Goal: Obtain resource: Obtain resource

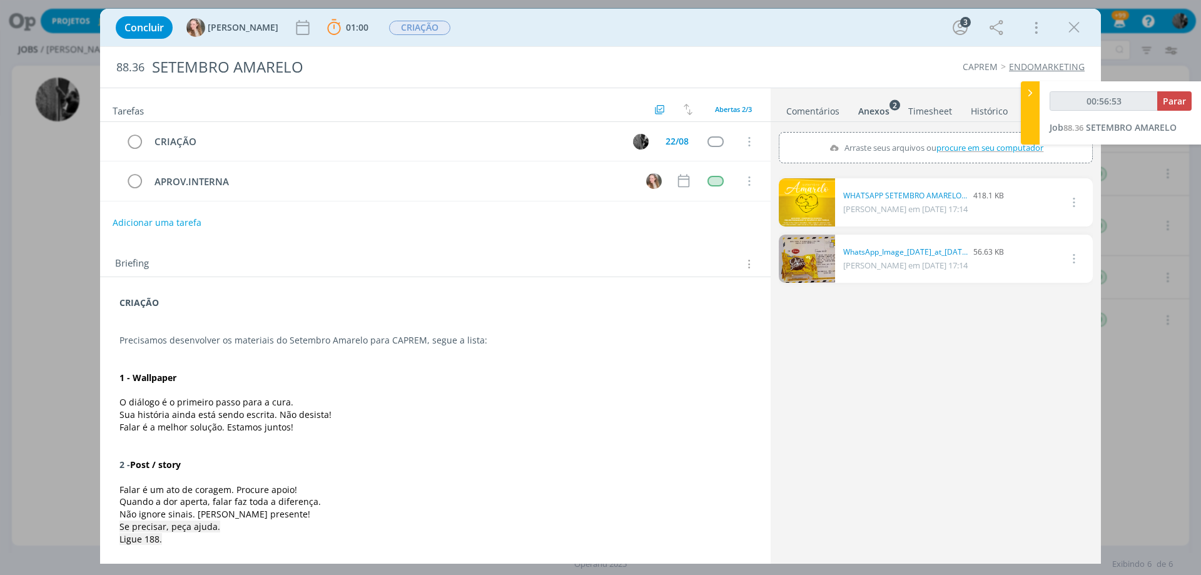
scroll to position [188, 0]
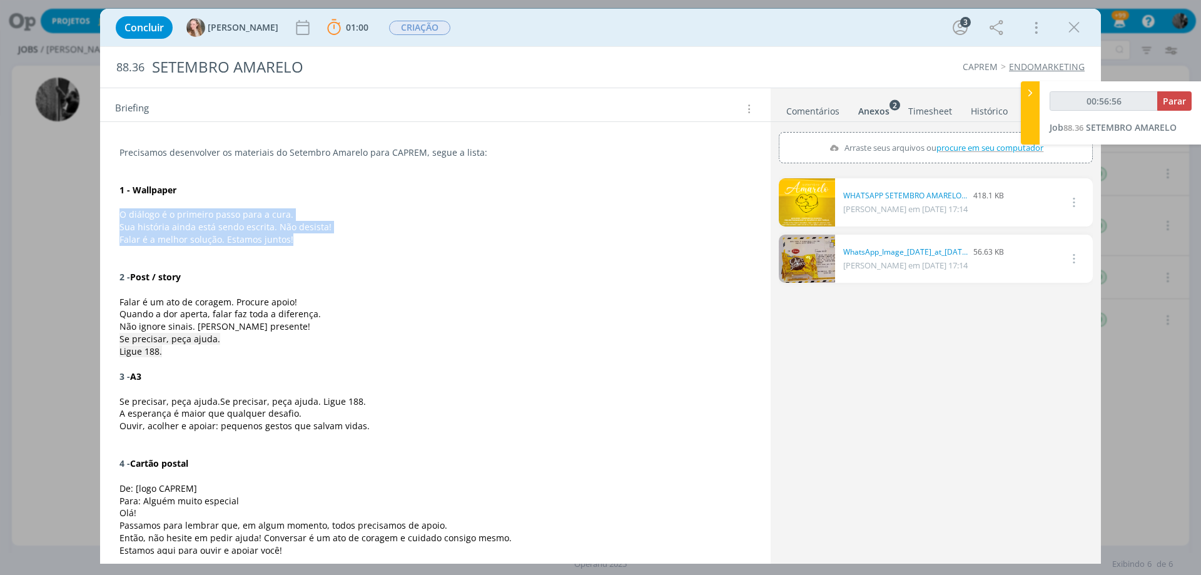
drag, startPoint x: 121, startPoint y: 216, endPoint x: 318, endPoint y: 236, distance: 198.7
click at [318, 236] on div "CRIAÇÃO Precisamos desenvolver os materiais do Setembro Amarelo para CAPREM, se…" at bounding box center [435, 456] width 651 height 705
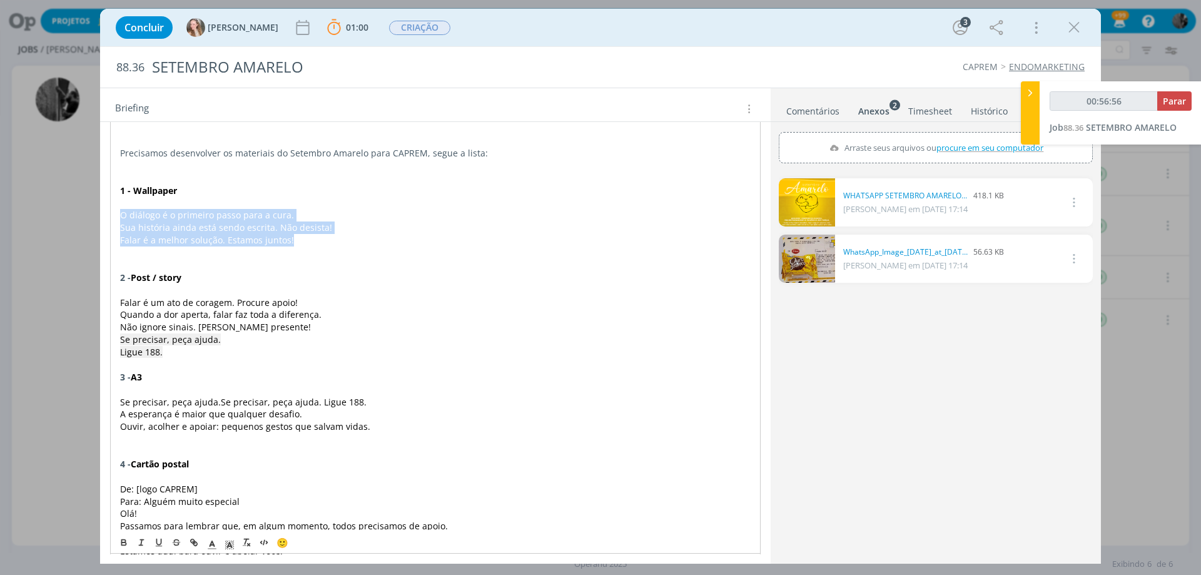
copy div "O diálogo é o primeiro passo para a cura. Sua história ainda está sendo escrita…"
click at [824, 213] on link "dialog" at bounding box center [807, 202] width 56 height 48
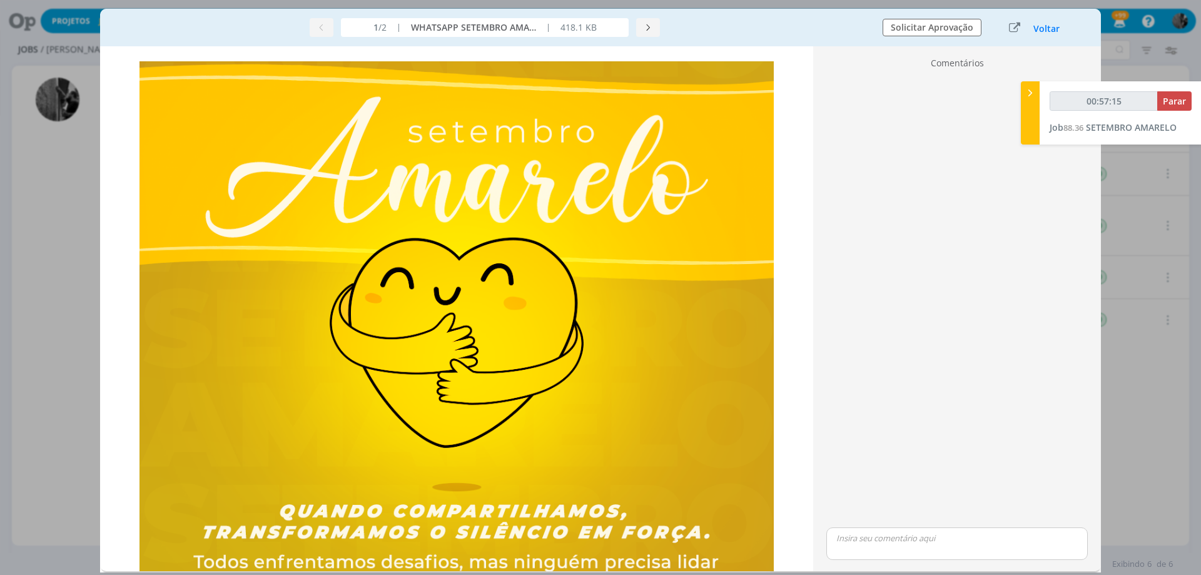
scroll to position [63, 0]
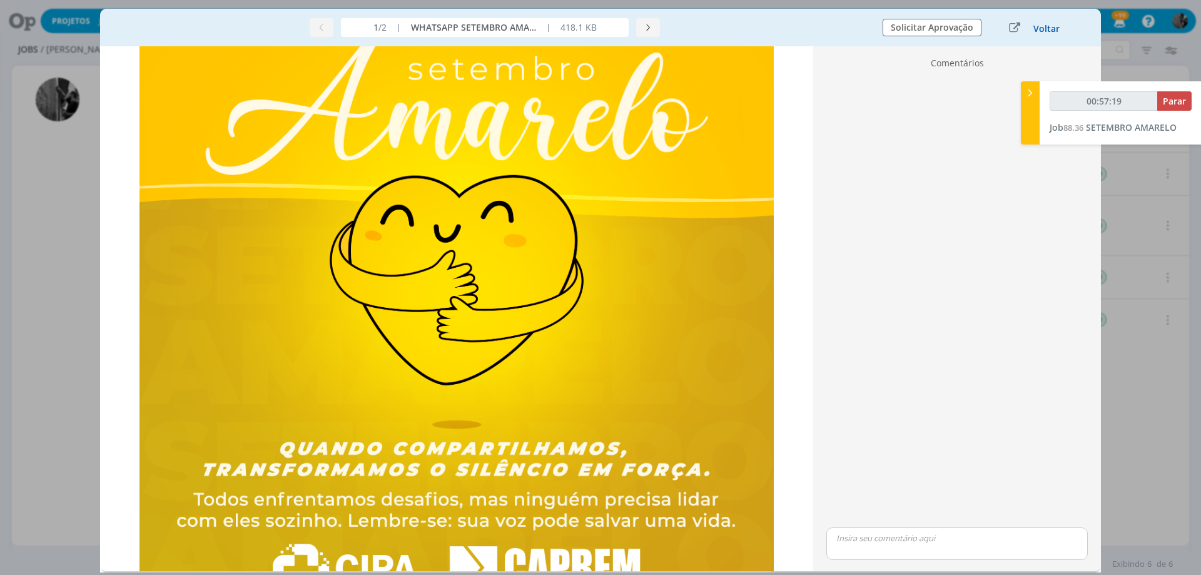
click at [1047, 33] on button "Voltar" at bounding box center [1047, 29] width 28 height 10
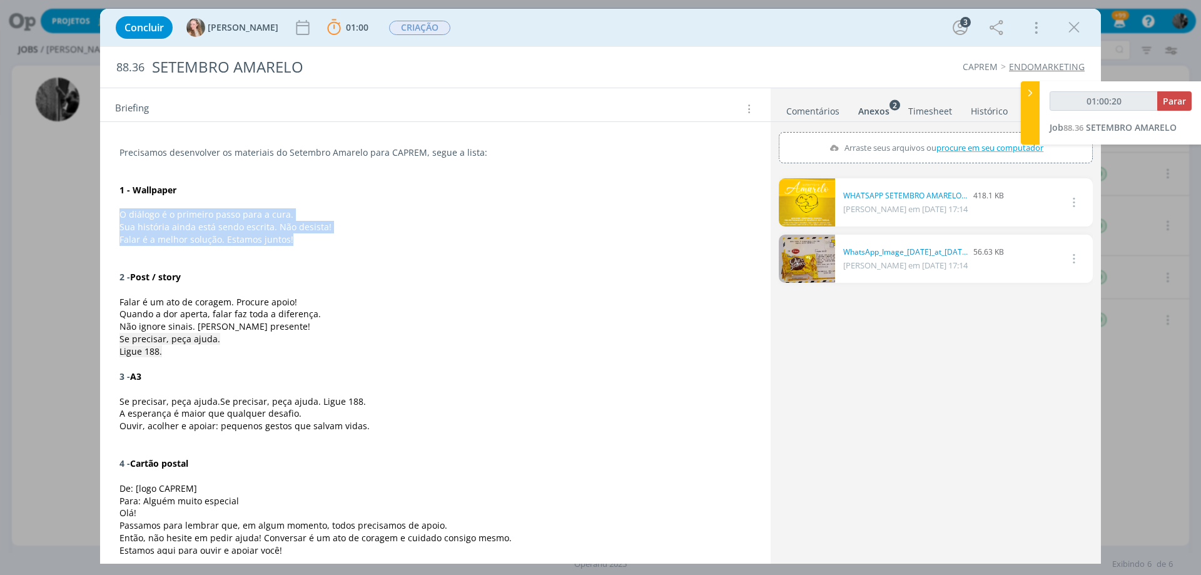
click at [799, 193] on link "dialog" at bounding box center [807, 202] width 56 height 48
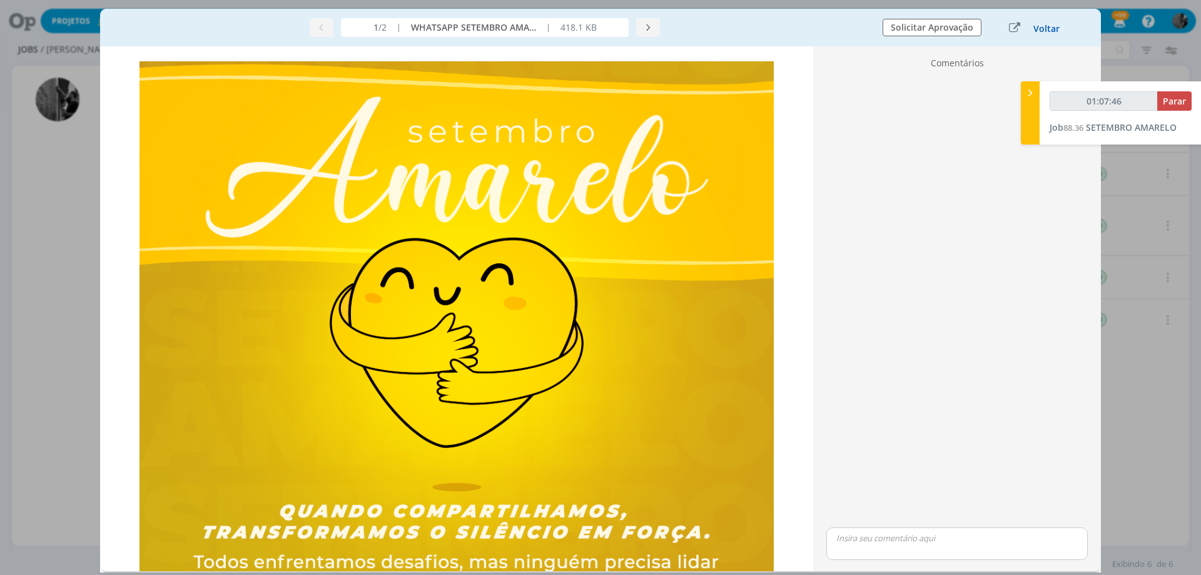
click at [1037, 27] on button "Voltar" at bounding box center [1047, 29] width 28 height 10
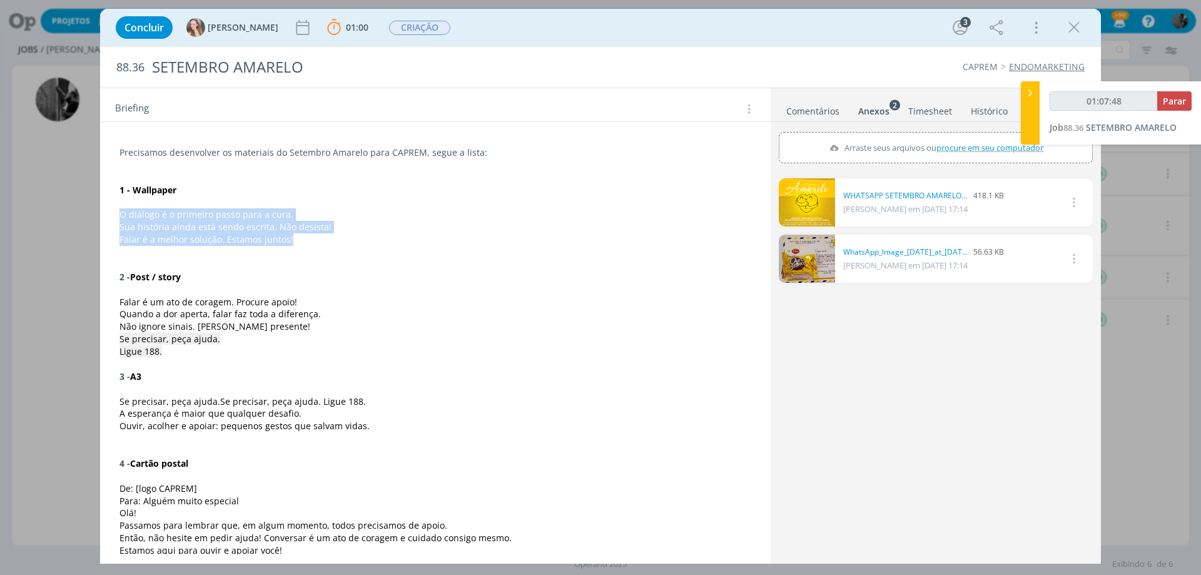
click at [218, 243] on span "Falar é a melhor solução. Estamos juntos!" at bounding box center [206, 239] width 174 height 12
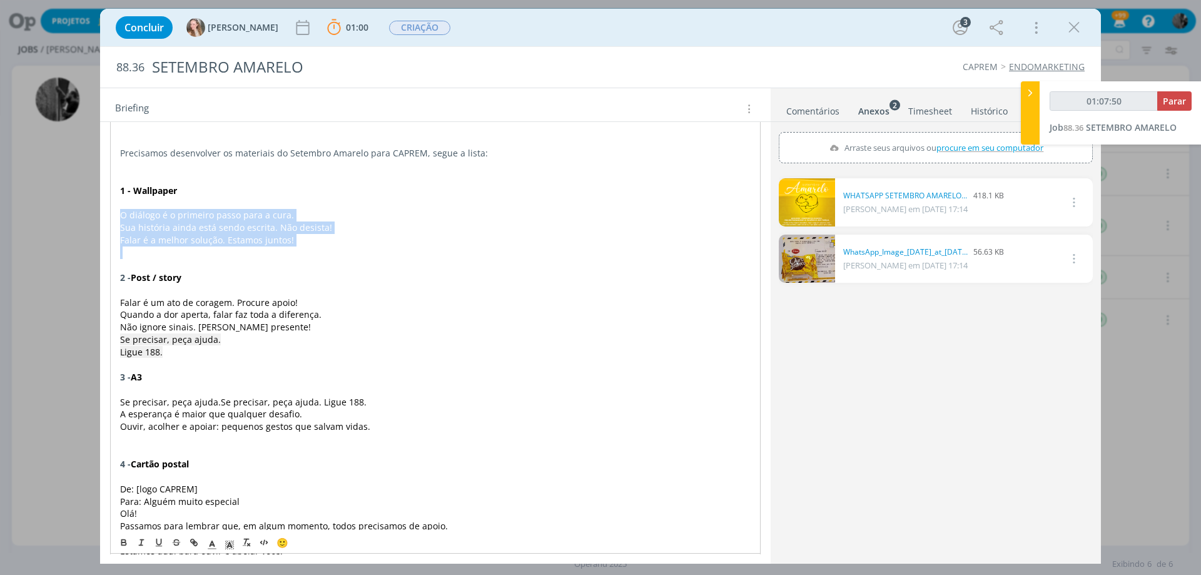
drag, startPoint x: 121, startPoint y: 215, endPoint x: 332, endPoint y: 251, distance: 213.8
click at [332, 251] on div "CRIAÇÃO Precisamos desenvolver os materiais do Setembro Amarelo para CAPREM, se…" at bounding box center [435, 457] width 651 height 706
copy div "O diálogo é o primeiro passo para a cura. Sua história ainda está sendo escrita…"
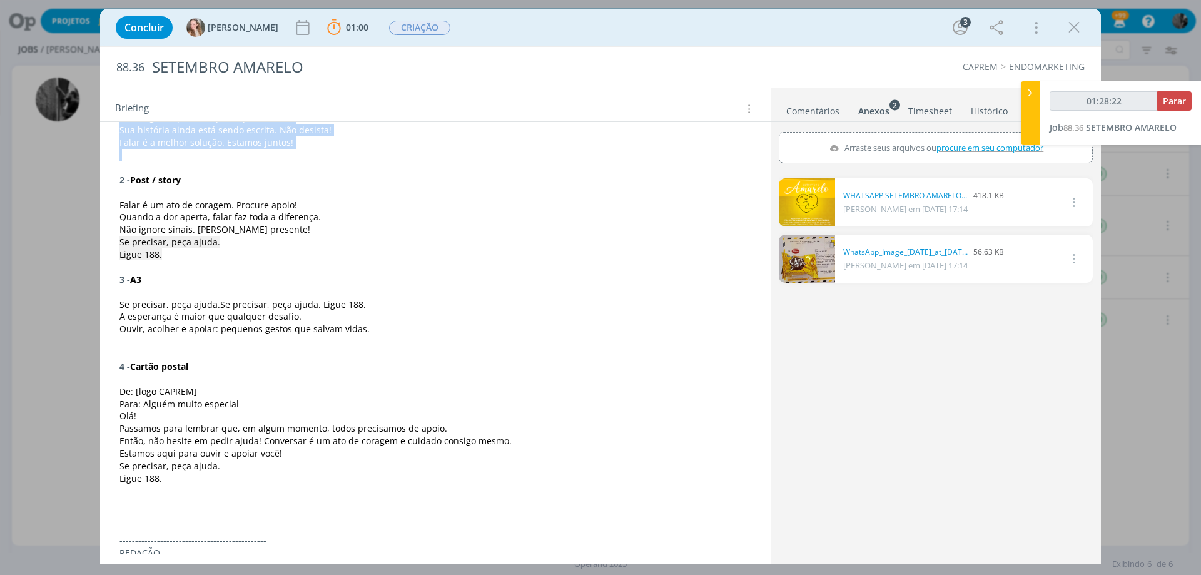
scroll to position [284, 0]
click at [176, 210] on span "Falar é um ato de coragem. Procure apoio!" at bounding box center [208, 206] width 178 height 12
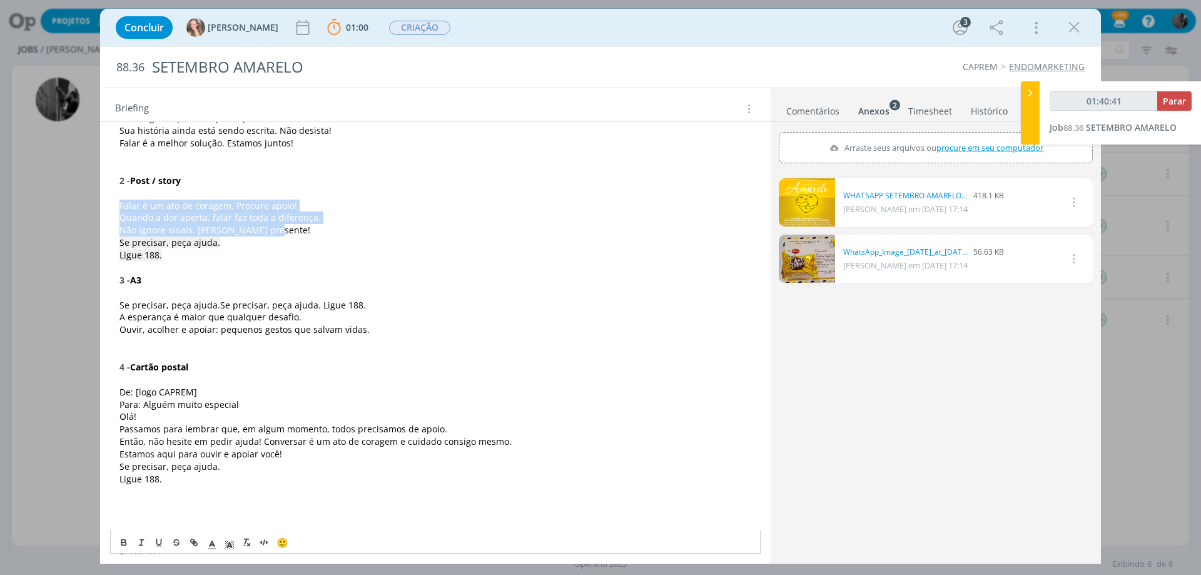
drag, startPoint x: 118, startPoint y: 206, endPoint x: 325, endPoint y: 230, distance: 208.4
click at [325, 230] on div "CRIAÇÃO Precisamos desenvolver os materiais do Setembro Amarelo para CAPREM, se…" at bounding box center [435, 360] width 651 height 705
copy div "Falar é um ato de coragem. Procure apoio! Quando a dor aperta, falar faz toda a…"
click at [186, 220] on span "Quando a dor aperta, falar faz toda a diferença." at bounding box center [219, 217] width 201 height 12
click at [226, 246] on p "Se precisar, peça ajuda." at bounding box center [435, 242] width 632 height 13
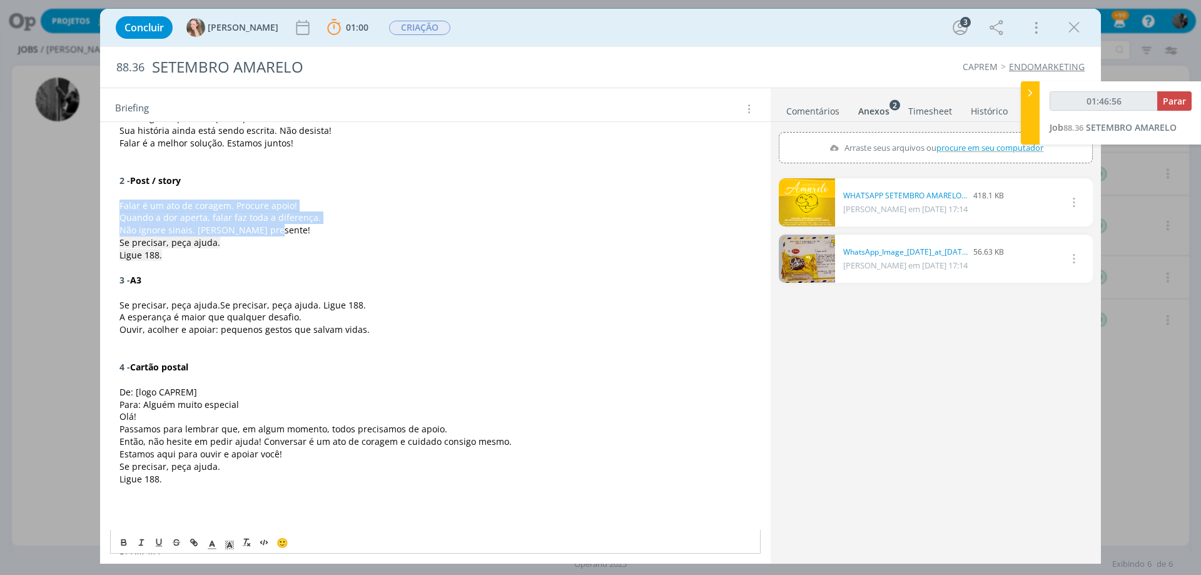
drag, startPoint x: 268, startPoint y: 230, endPoint x: 108, endPoint y: 207, distance: 161.7
click at [108, 207] on div "CRIAÇÃO Precisamos desenvolver os materiais do Setembro Amarelo para CAPREM, se…" at bounding box center [435, 367] width 671 height 749
copy div "Falar é um ato de coragem. Procure apoio! Quando a dor aperta, falar faz toda a…"
drag, startPoint x: 161, startPoint y: 255, endPoint x: 117, endPoint y: 247, distance: 44.5
click at [117, 247] on div "CRIAÇÃO Precisamos desenvolver os materiais do Setembro Amarelo para CAPREM, se…" at bounding box center [435, 360] width 651 height 705
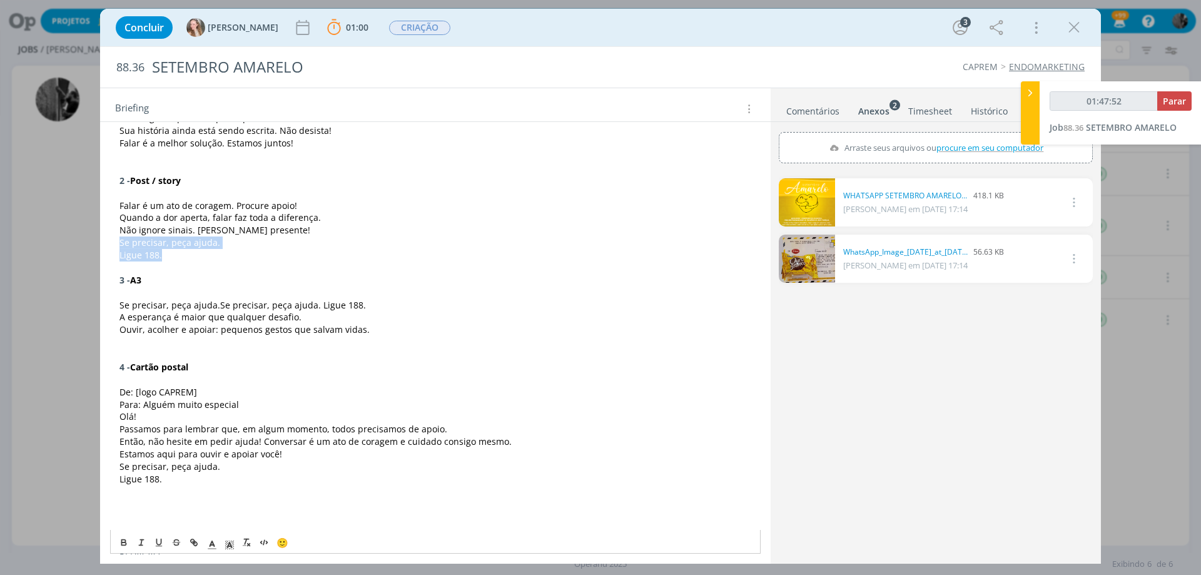
copy div "Se precisar, peça ajuda. Ligue 188."
type input "02:26:12"
